Goal: Navigation & Orientation: Find specific page/section

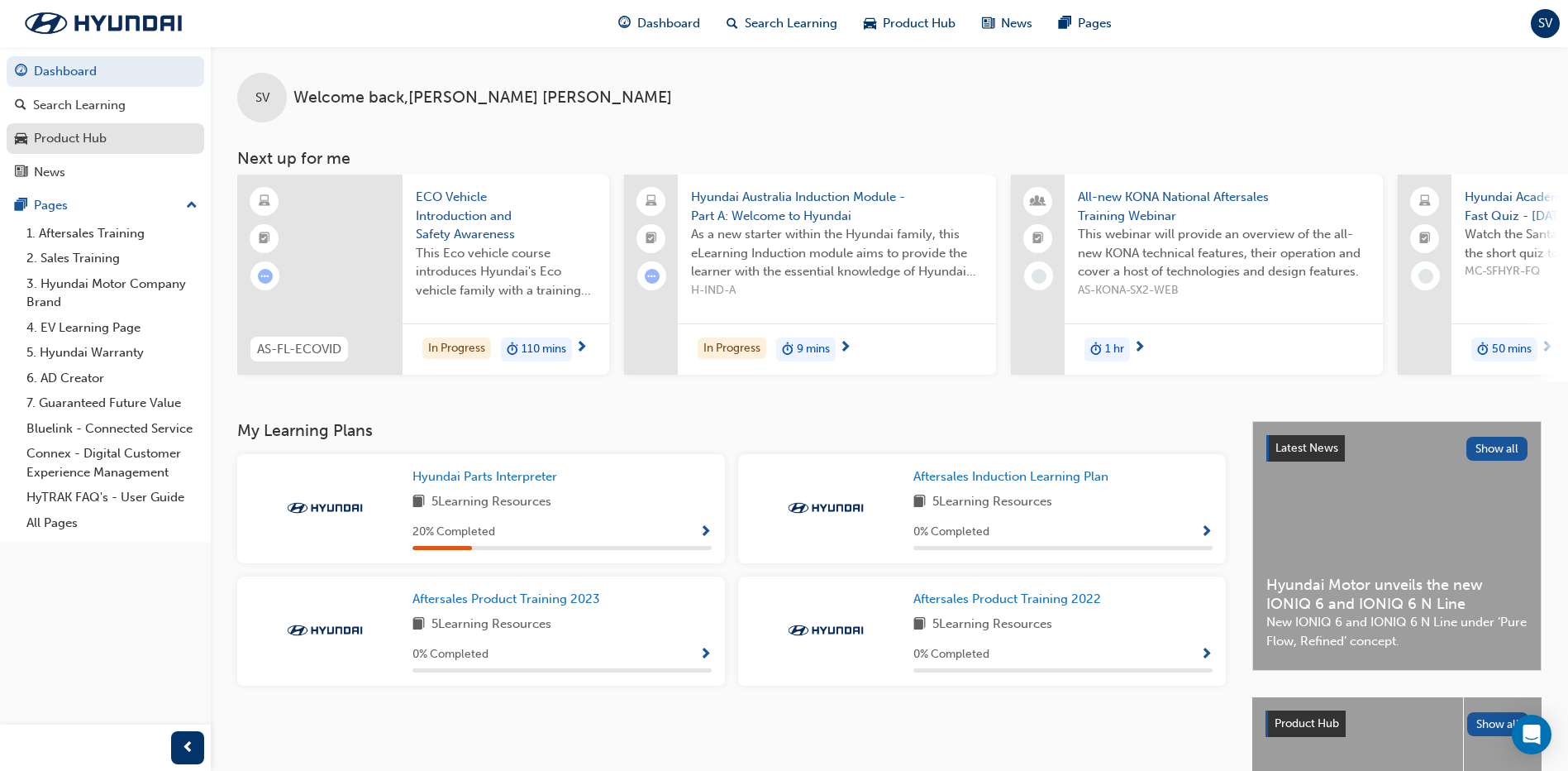
click at [91, 136] on div "Product Hub" at bounding box center [70, 139] width 72 height 19
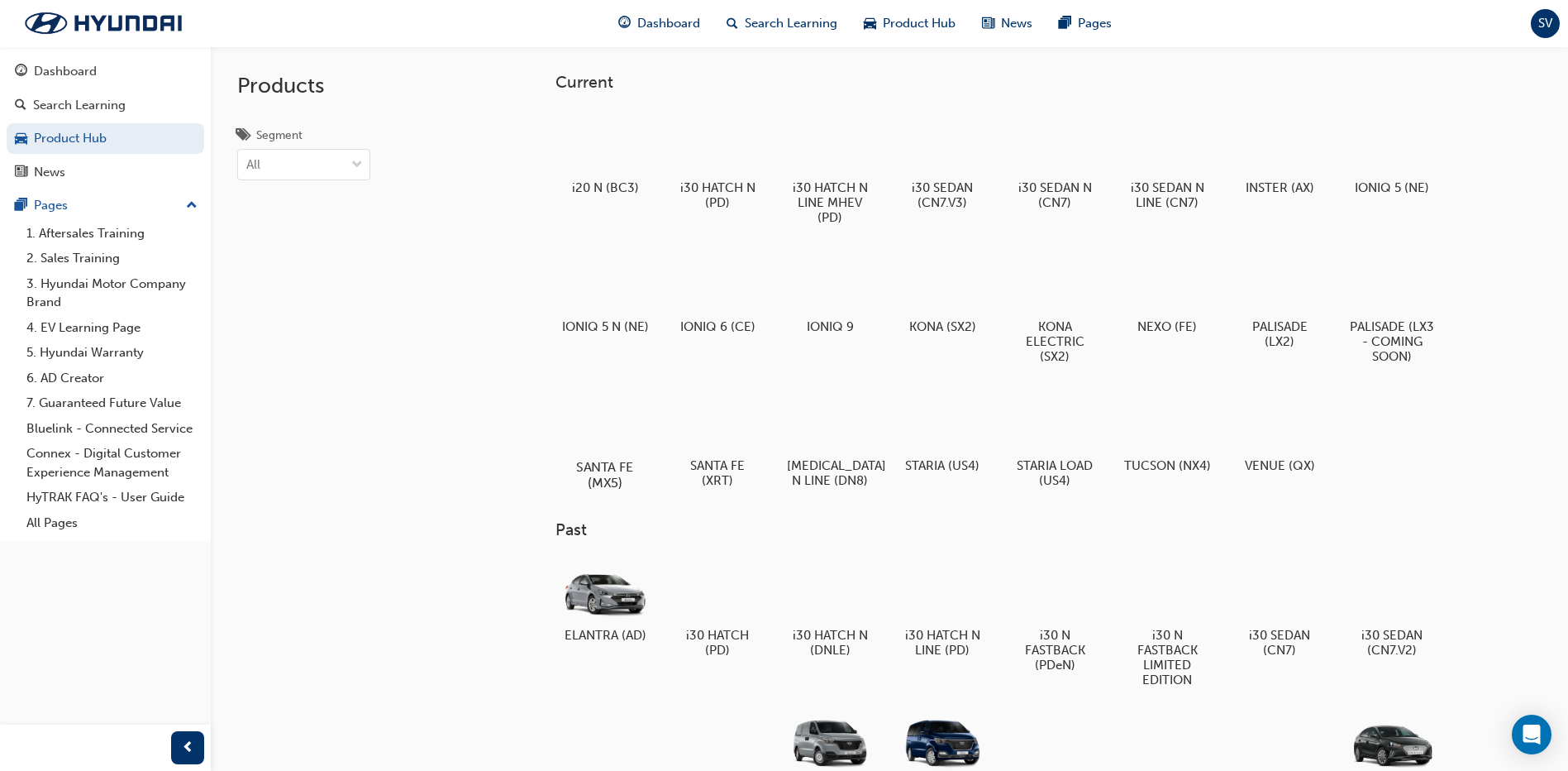
click at [612, 416] on div at bounding box center [605, 419] width 91 height 66
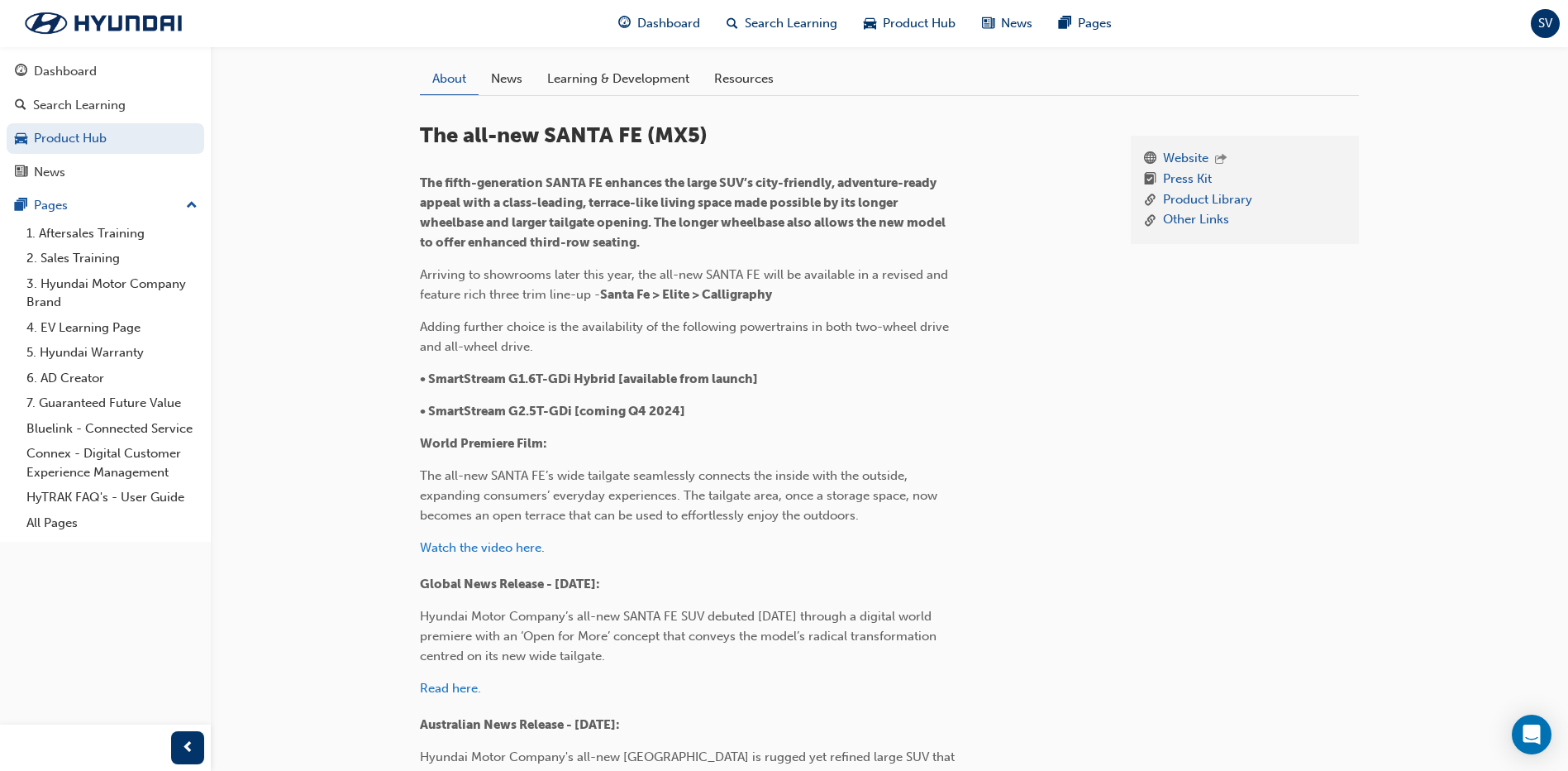
scroll to position [124, 0]
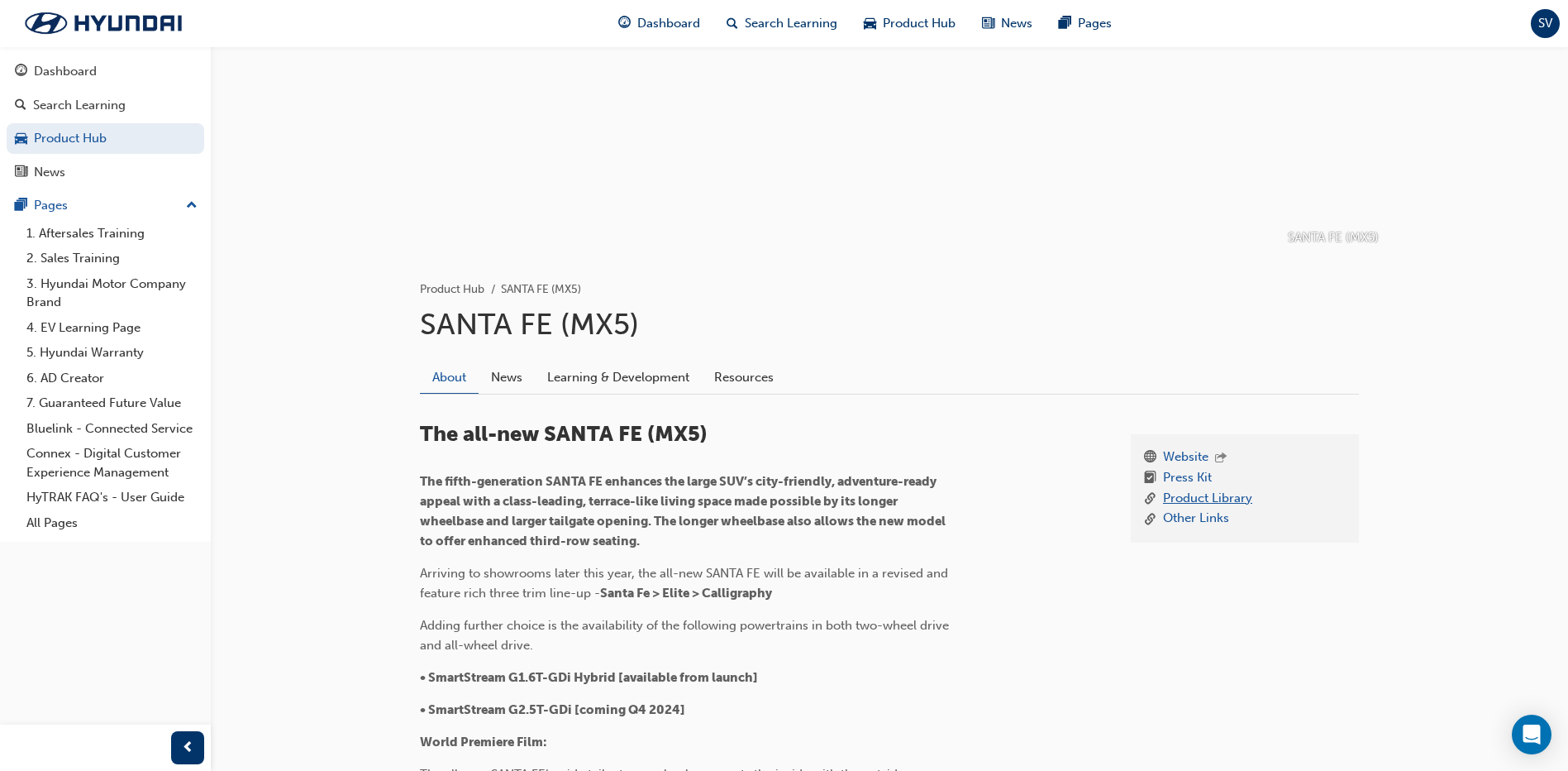
click at [1206, 499] on link "Product Library" at bounding box center [1208, 499] width 90 height 21
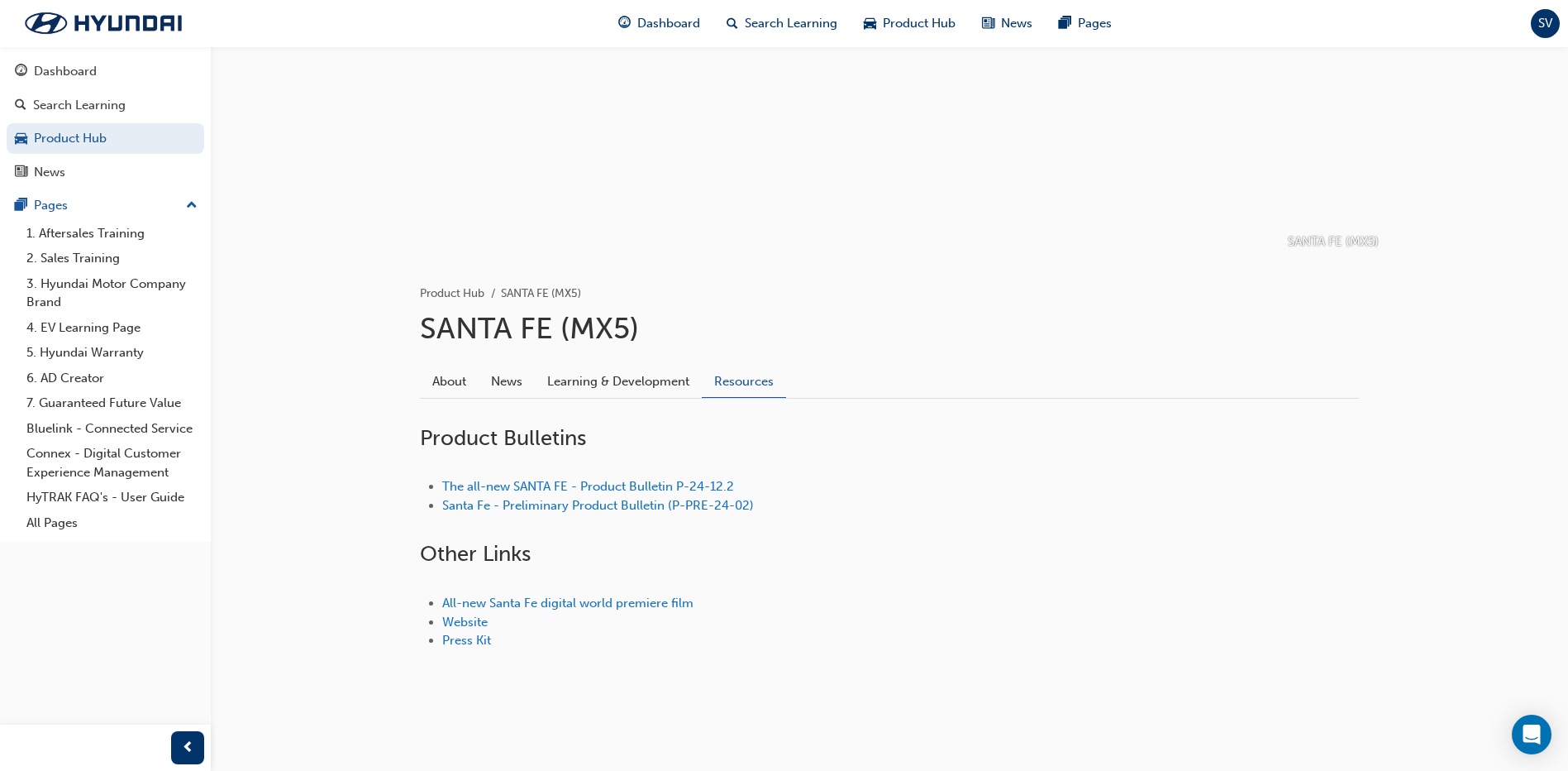
scroll to position [120, 0]
click at [472, 624] on link "Website" at bounding box center [465, 621] width 46 height 15
